Goal: Information Seeking & Learning: Check status

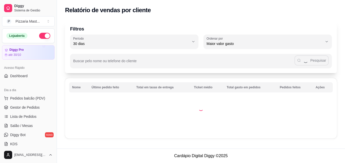
select select "30"
select select "HIGHEST_TOTAL_SPENT_WITH_ORDERS"
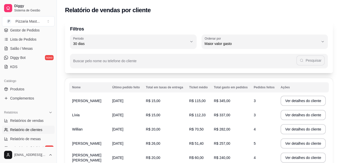
scroll to position [76, 0]
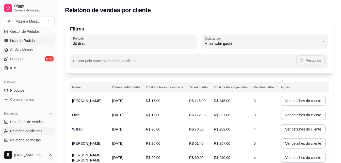
click at [34, 42] on span "Lista de Pedidos" at bounding box center [23, 40] width 26 height 5
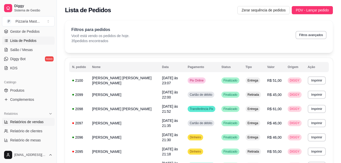
click at [22, 125] on link "Relatórios de vendas" at bounding box center [28, 122] width 53 height 8
select select "ALL"
select select "0"
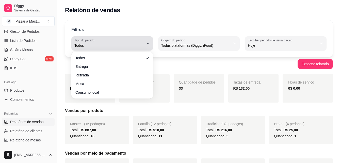
click at [111, 41] on div "Todos" at bounding box center [109, 43] width 70 height 10
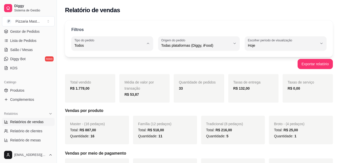
click at [93, 67] on span "Entrega" at bounding box center [110, 66] width 66 height 5
type input "DELIVERY"
select select "DELIVERY"
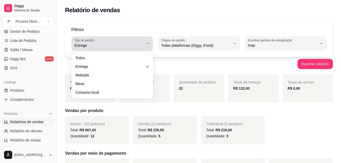
click at [95, 49] on button "Tipo do pedido Entrega" at bounding box center [112, 43] width 82 height 14
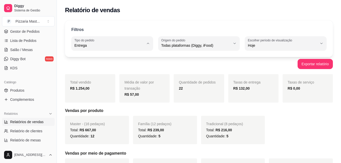
click at [92, 58] on span "Todos" at bounding box center [110, 57] width 66 height 5
type input "ALL"
select select "ALL"
